Goal: Transaction & Acquisition: Purchase product/service

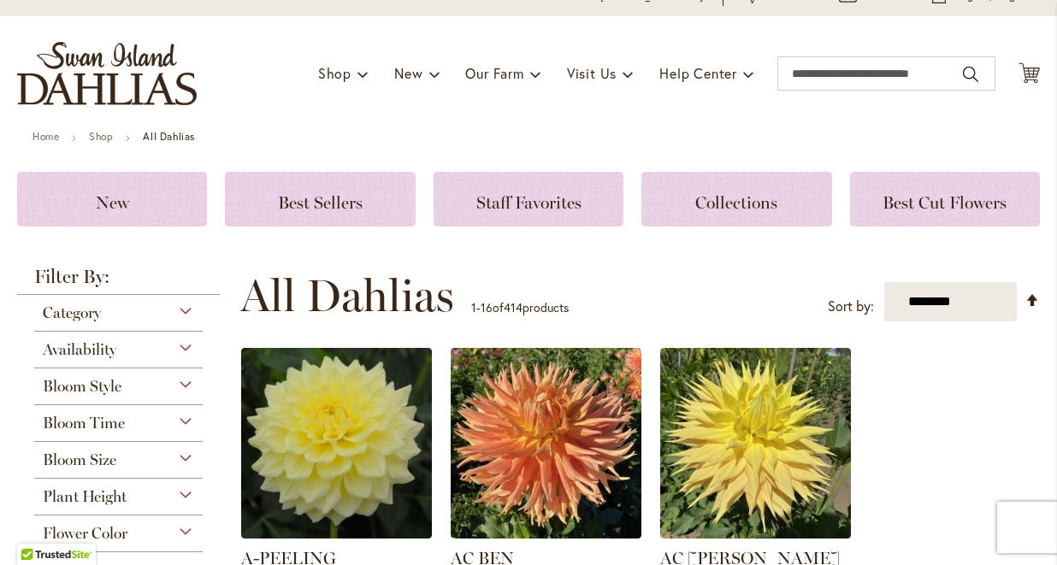
scroll to position [75, 0]
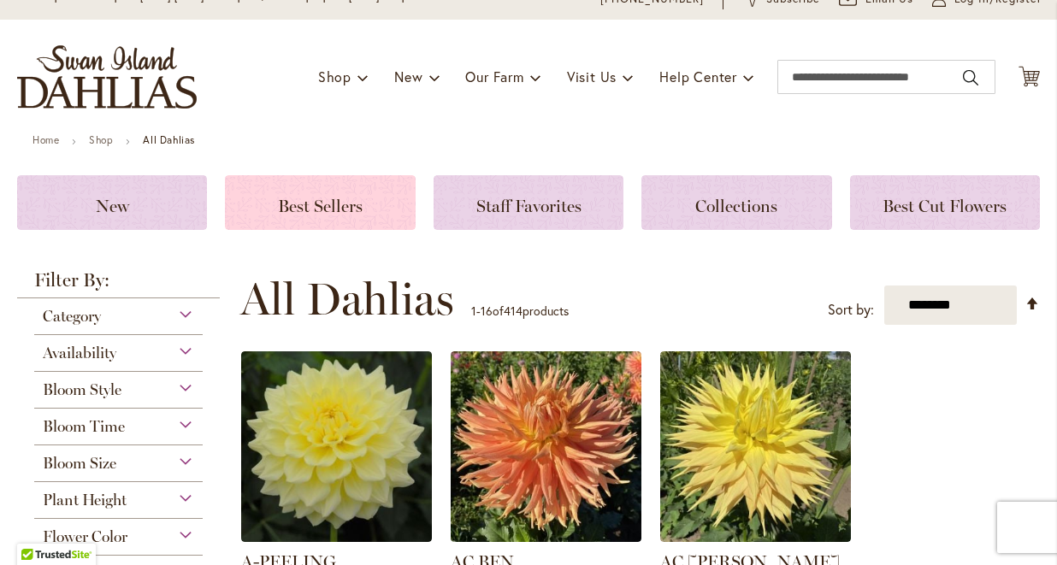
click at [338, 214] on span "Best Sellers" at bounding box center [320, 206] width 85 height 21
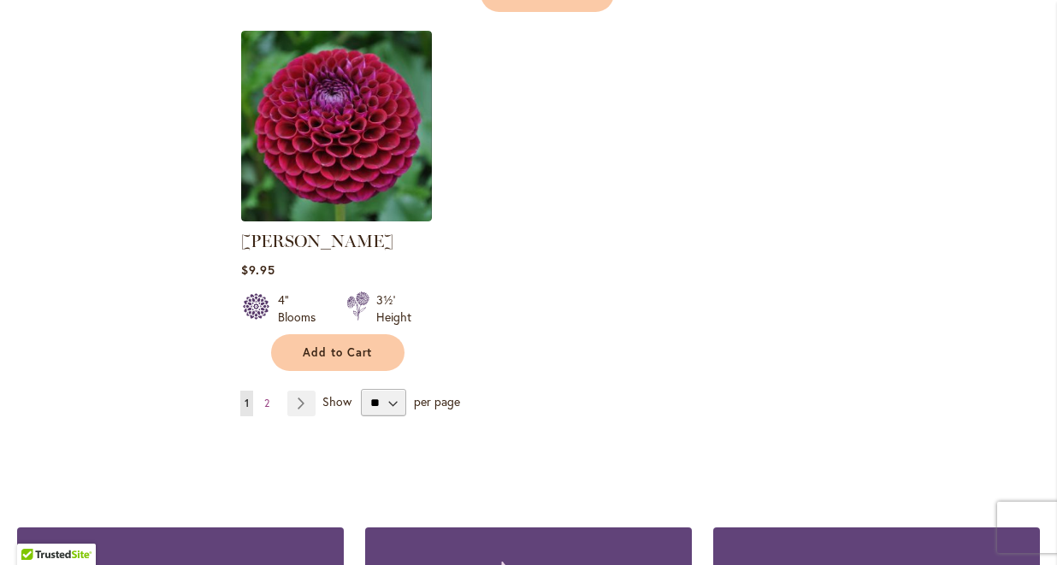
scroll to position [2145, 0]
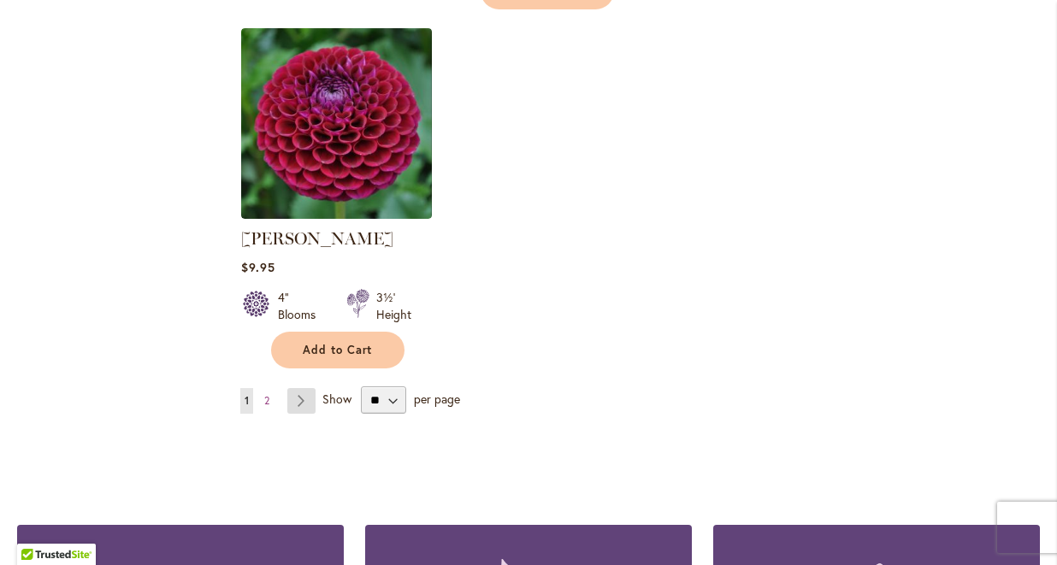
click at [303, 388] on link "Page Next" at bounding box center [301, 401] width 28 height 26
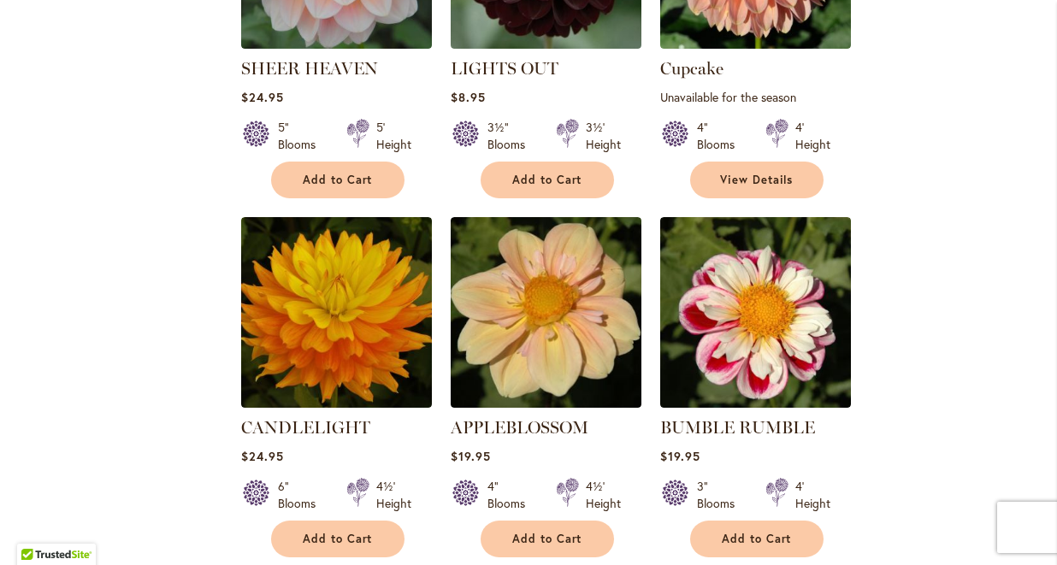
scroll to position [1184, 0]
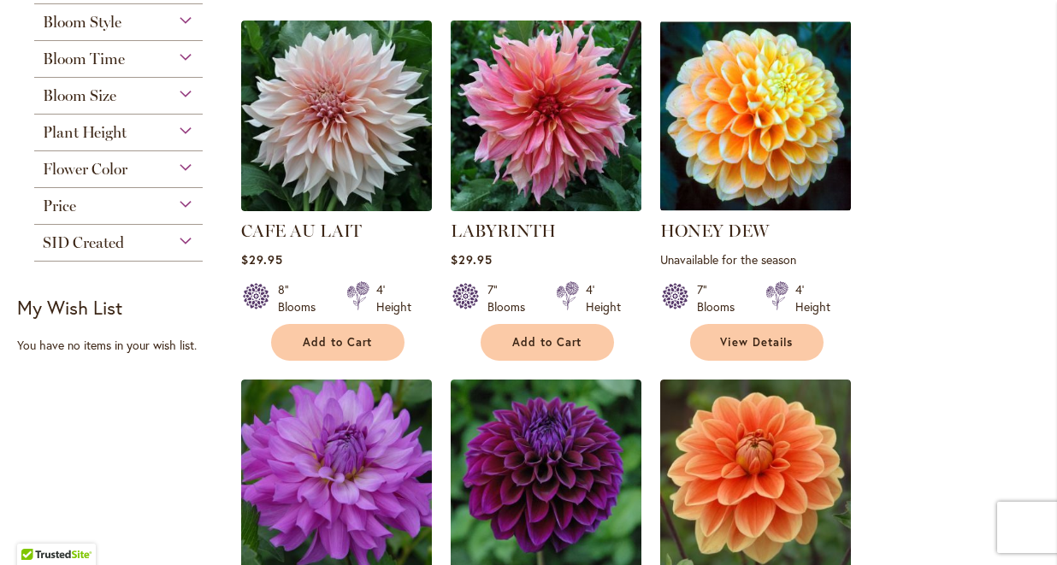
scroll to position [305, 0]
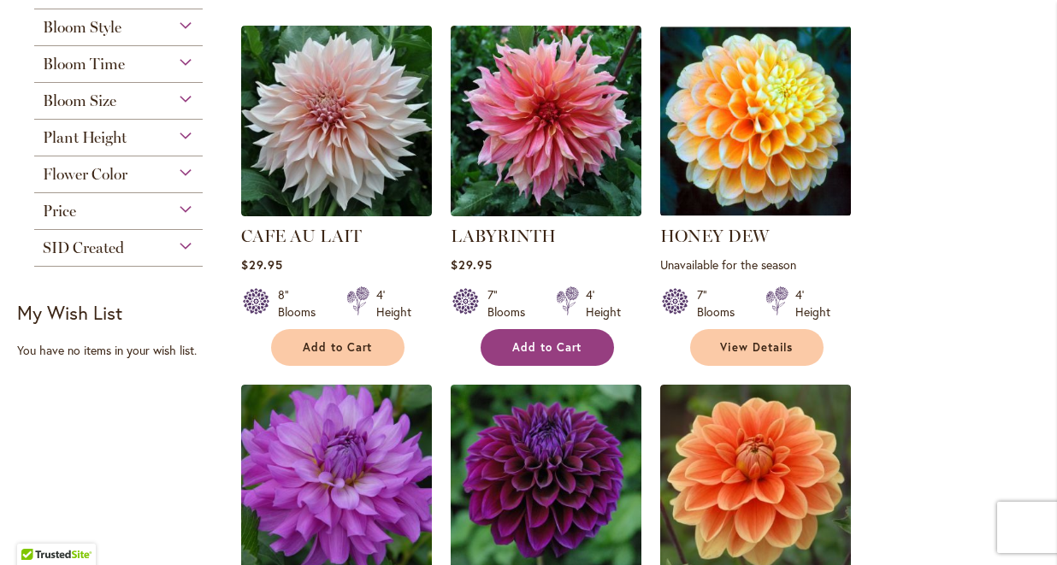
click at [575, 338] on button "Add to Cart" at bounding box center [546, 347] width 133 height 37
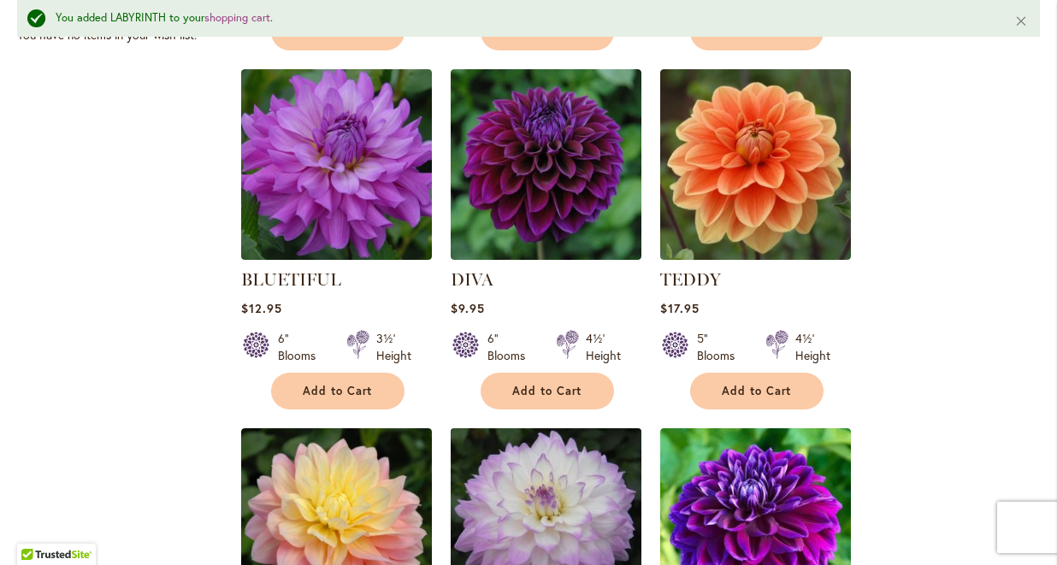
scroll to position [664, 0]
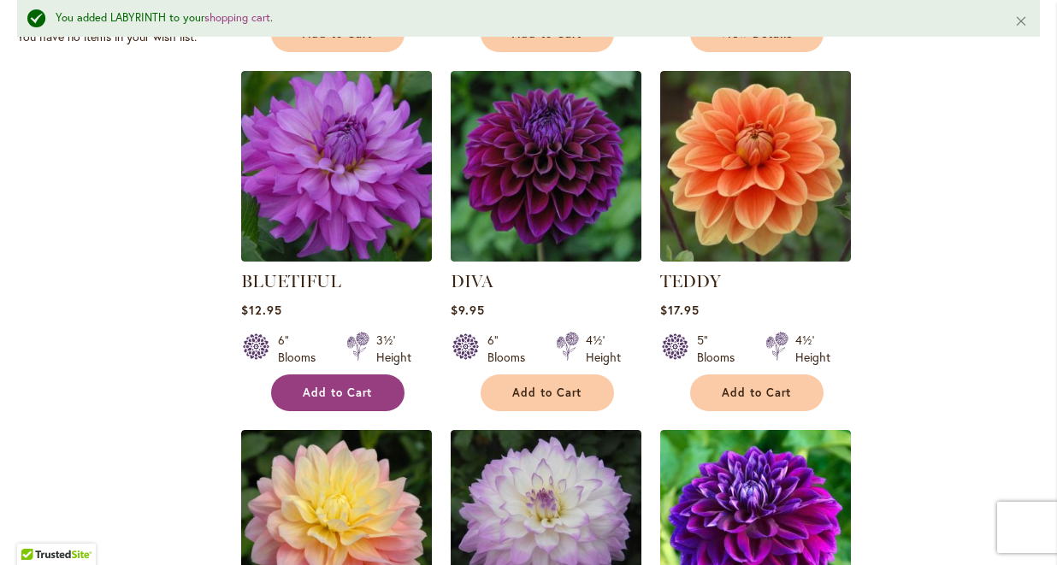
click at [315, 402] on button "Add to Cart" at bounding box center [337, 392] width 133 height 37
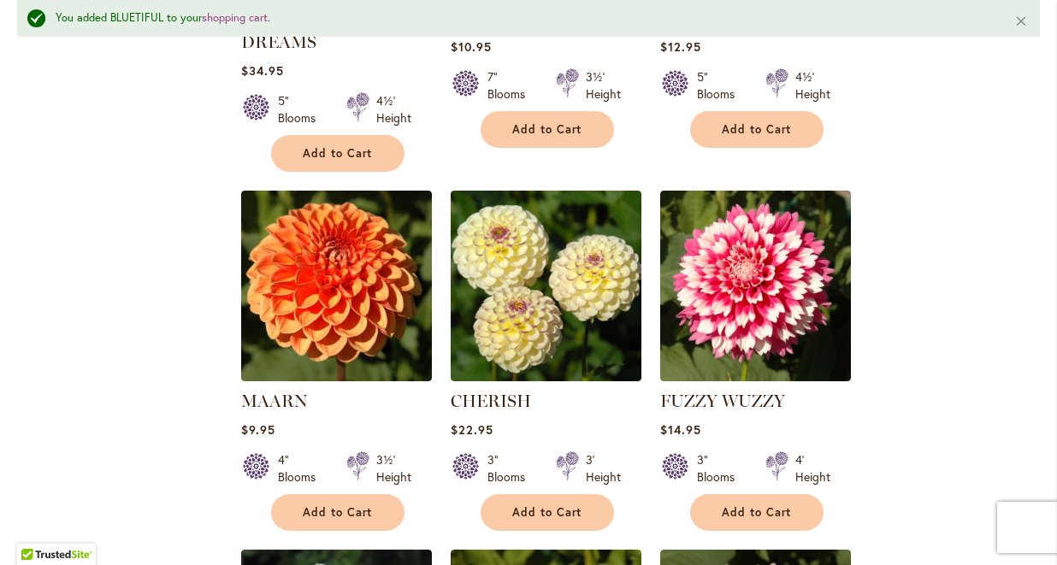
scroll to position [1288, 0]
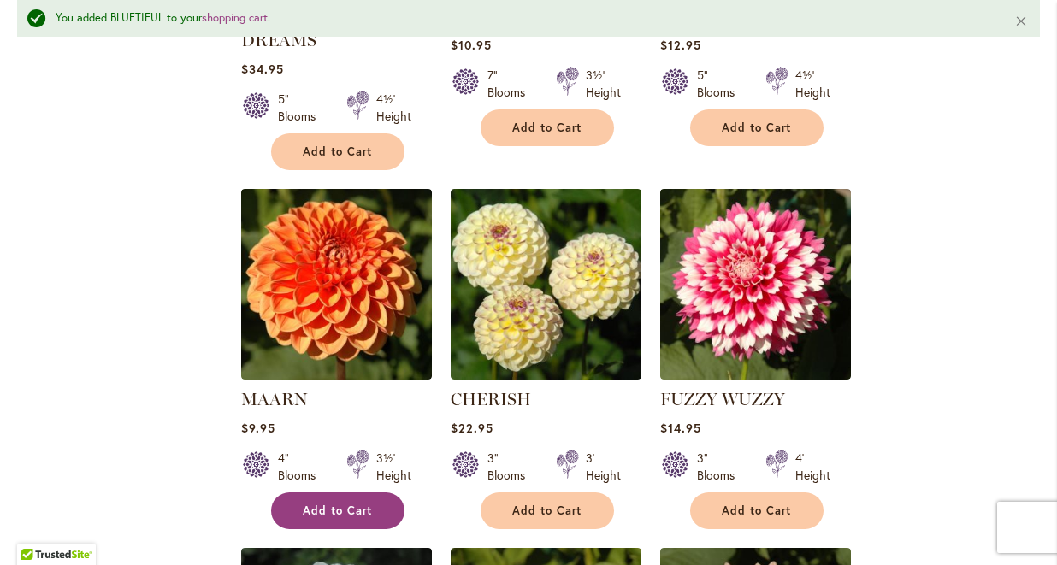
click at [344, 503] on span "Add to Cart" at bounding box center [338, 510] width 70 height 15
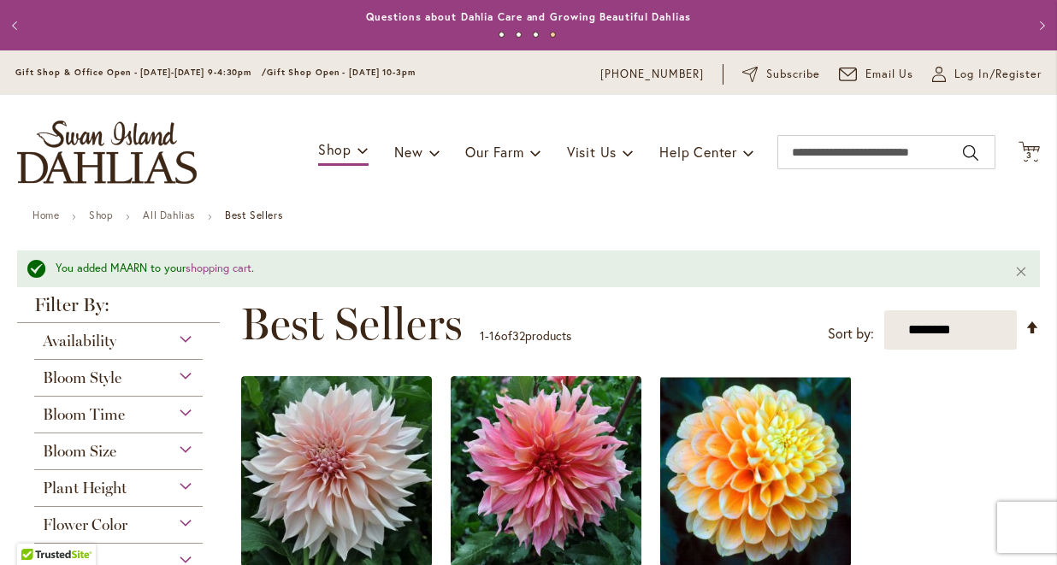
scroll to position [0, 0]
